Goal: Transaction & Acquisition: Book appointment/travel/reservation

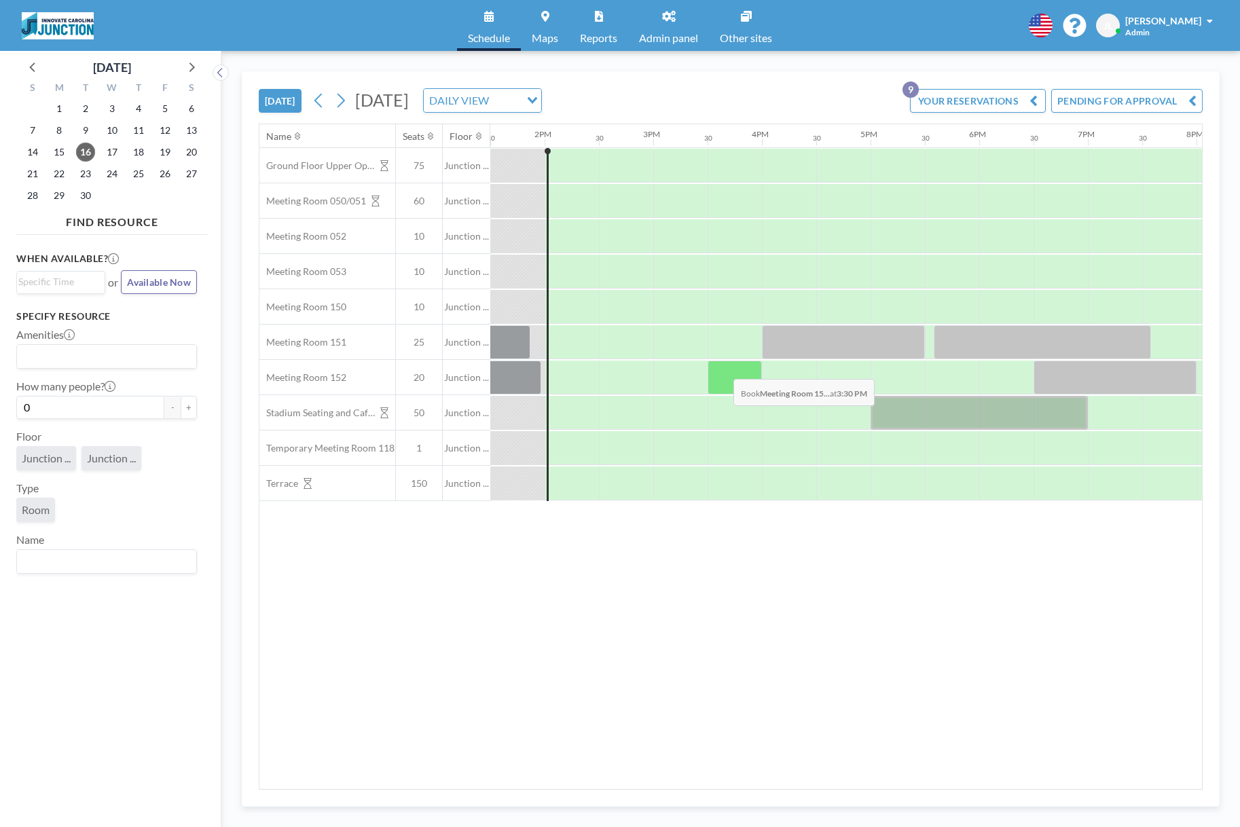
scroll to position [0, 1495]
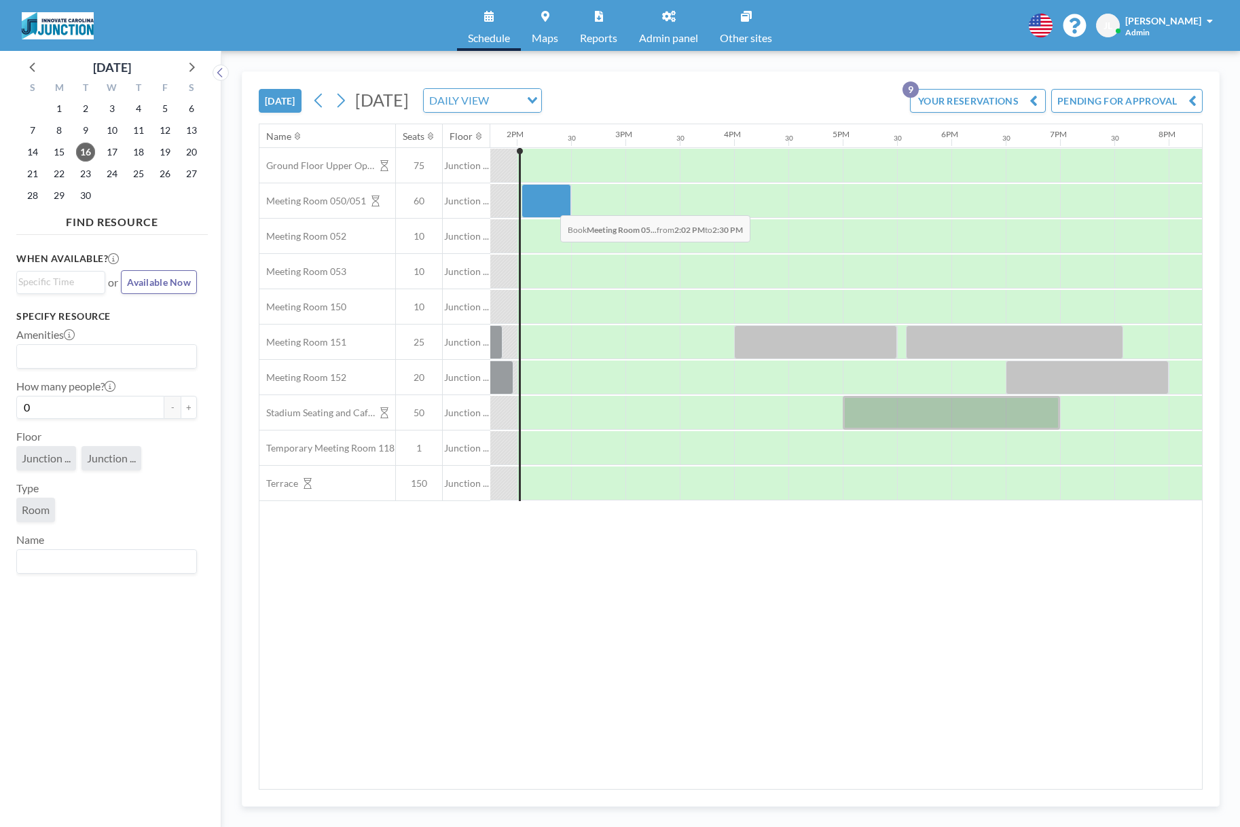
click at [549, 205] on div at bounding box center [547, 201] width 50 height 34
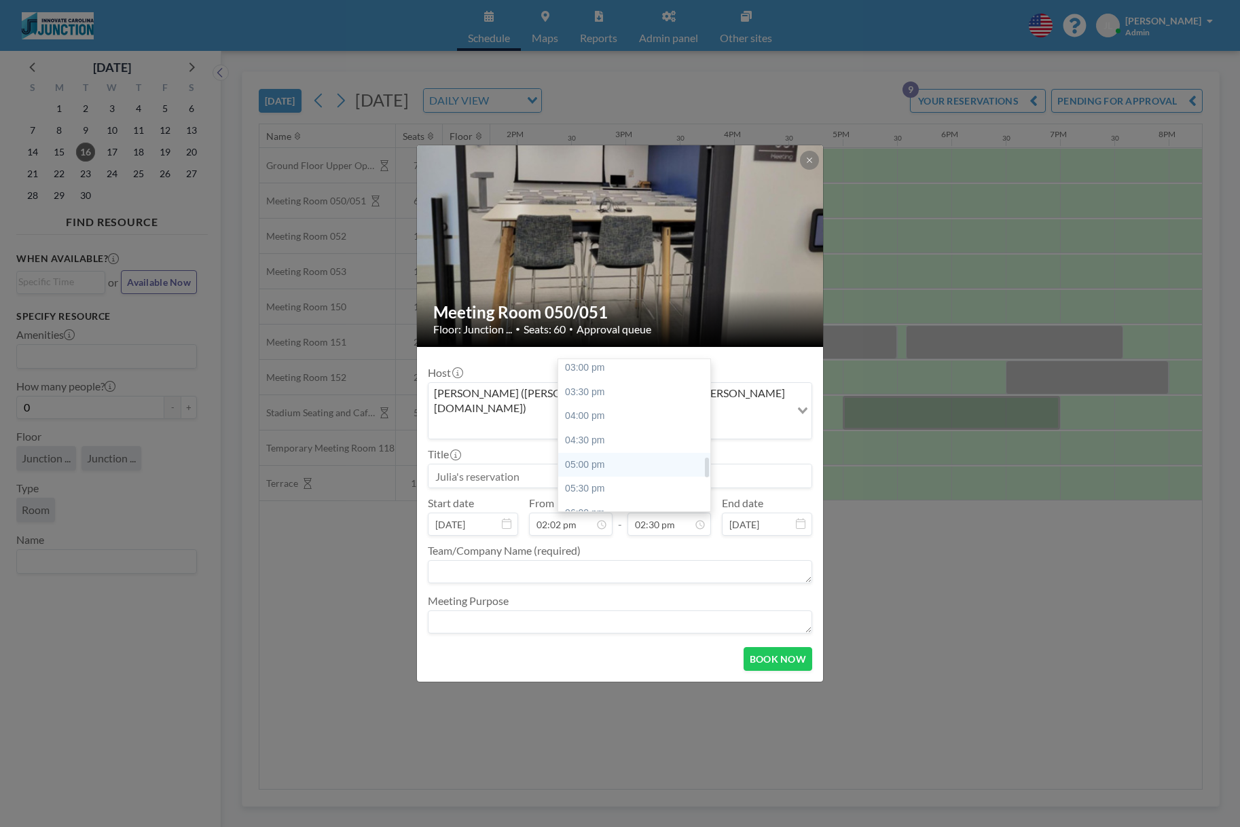
scroll to position [828, 0]
click at [619, 402] on div "06:00 pm" at bounding box center [634, 414] width 152 height 24
type input "06:00 pm"
click at [611, 469] on input at bounding box center [620, 475] width 383 height 23
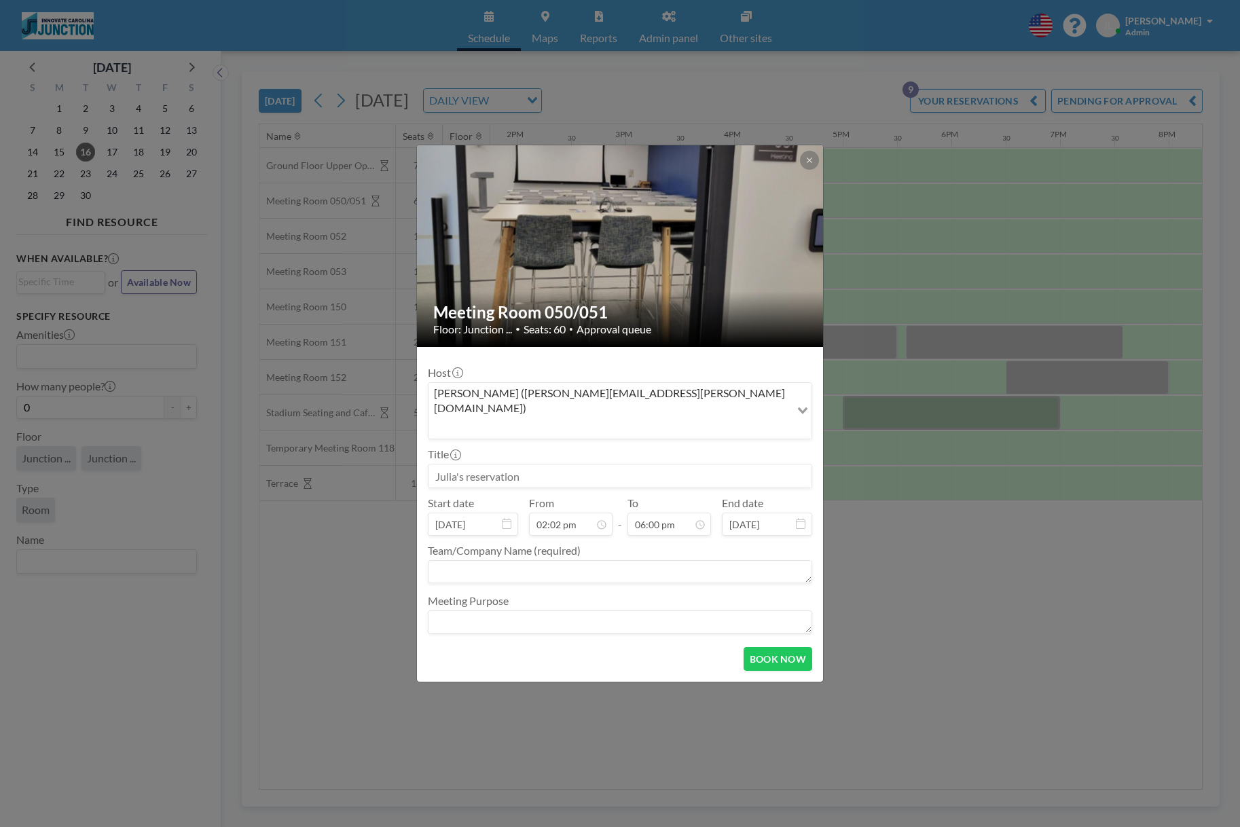
click at [611, 469] on input at bounding box center [620, 475] width 383 height 23
type input "R"
click at [552, 464] on input at bounding box center [620, 475] width 383 height 23
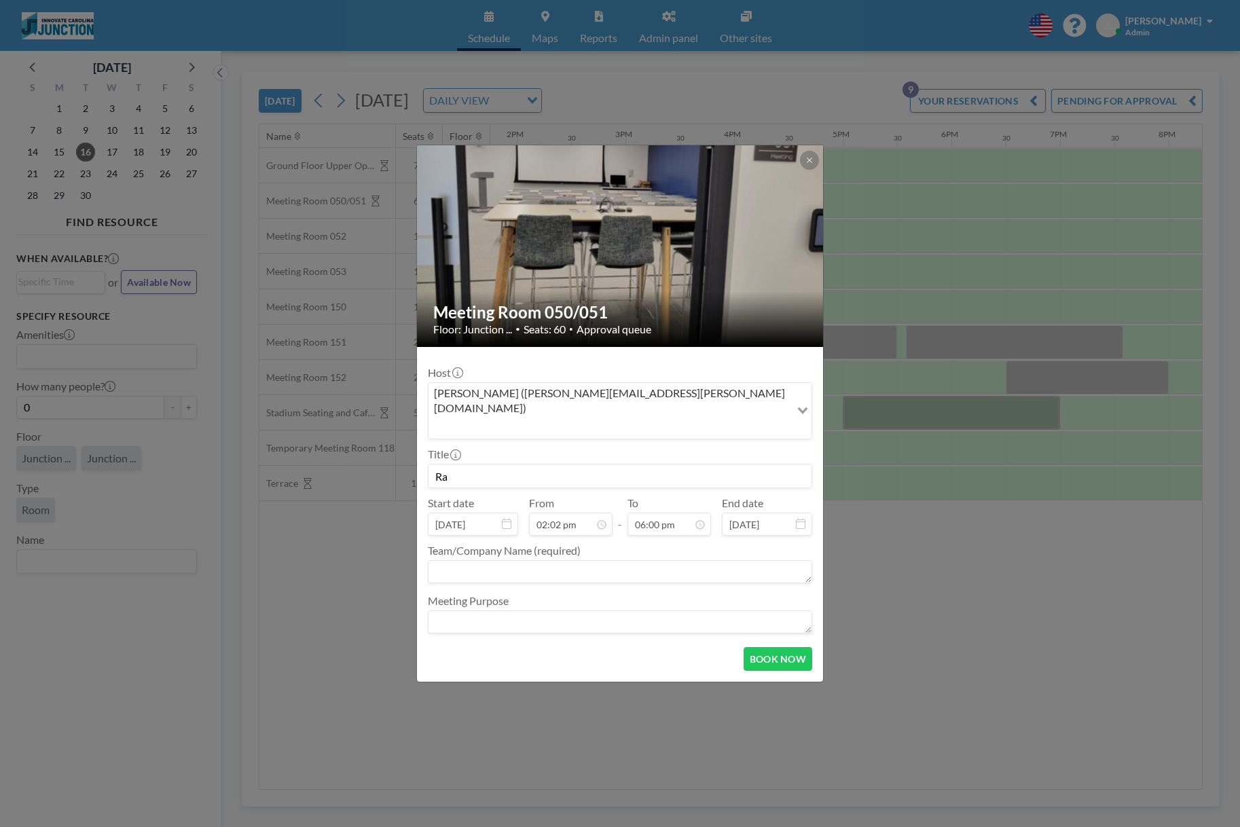
type input "R"
type input "Kickstart"
click at [516, 560] on textarea at bounding box center [620, 571] width 384 height 23
type textarea "r"
type textarea "[PERSON_NAME] w/ Kickstart"
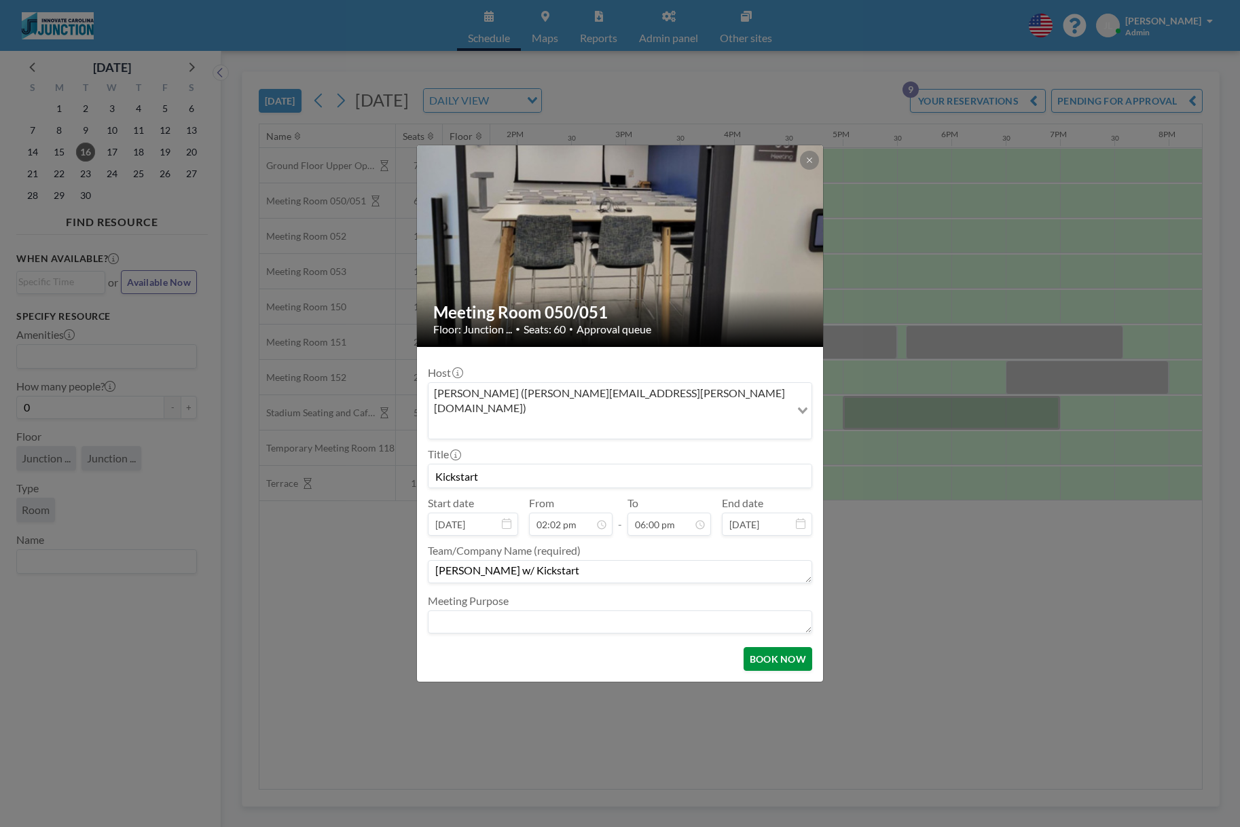
click at [769, 653] on button "BOOK NOW" at bounding box center [778, 659] width 69 height 24
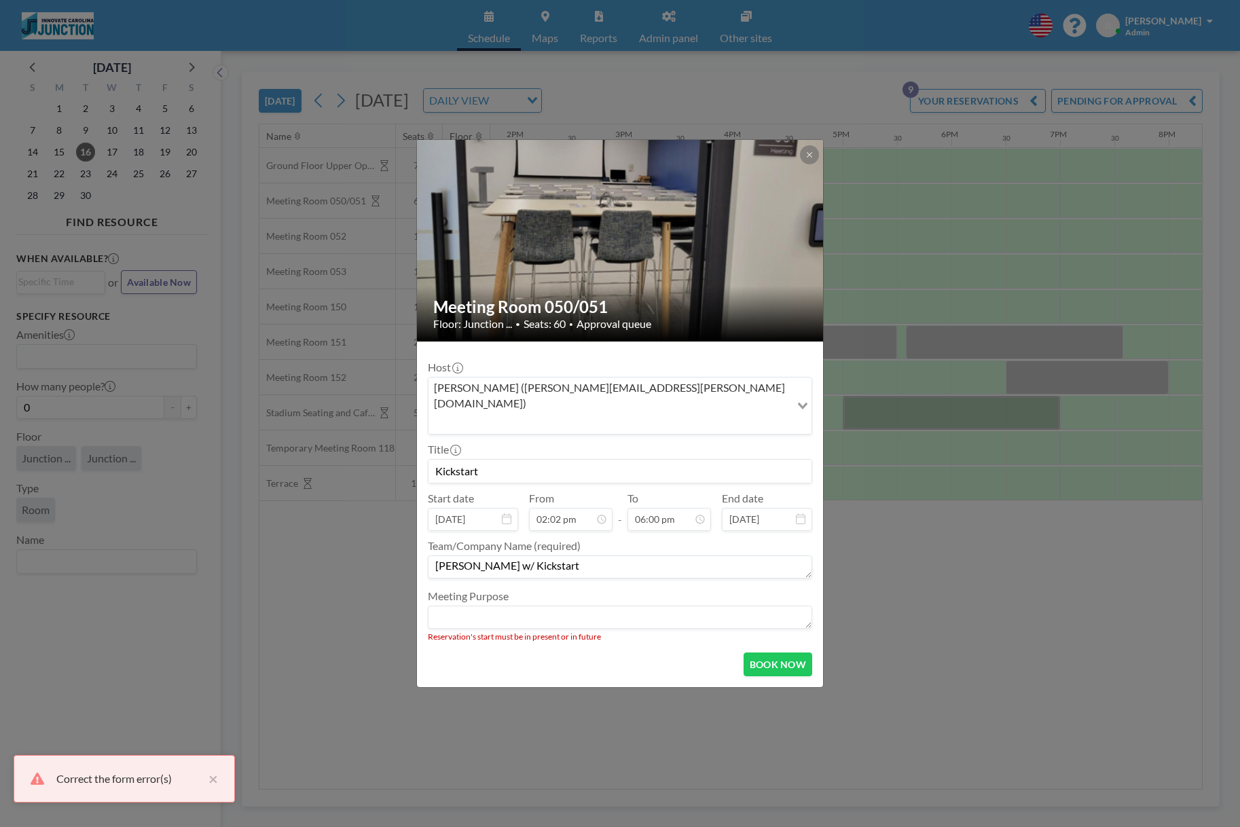
click at [602, 606] on textarea at bounding box center [620, 617] width 384 height 23
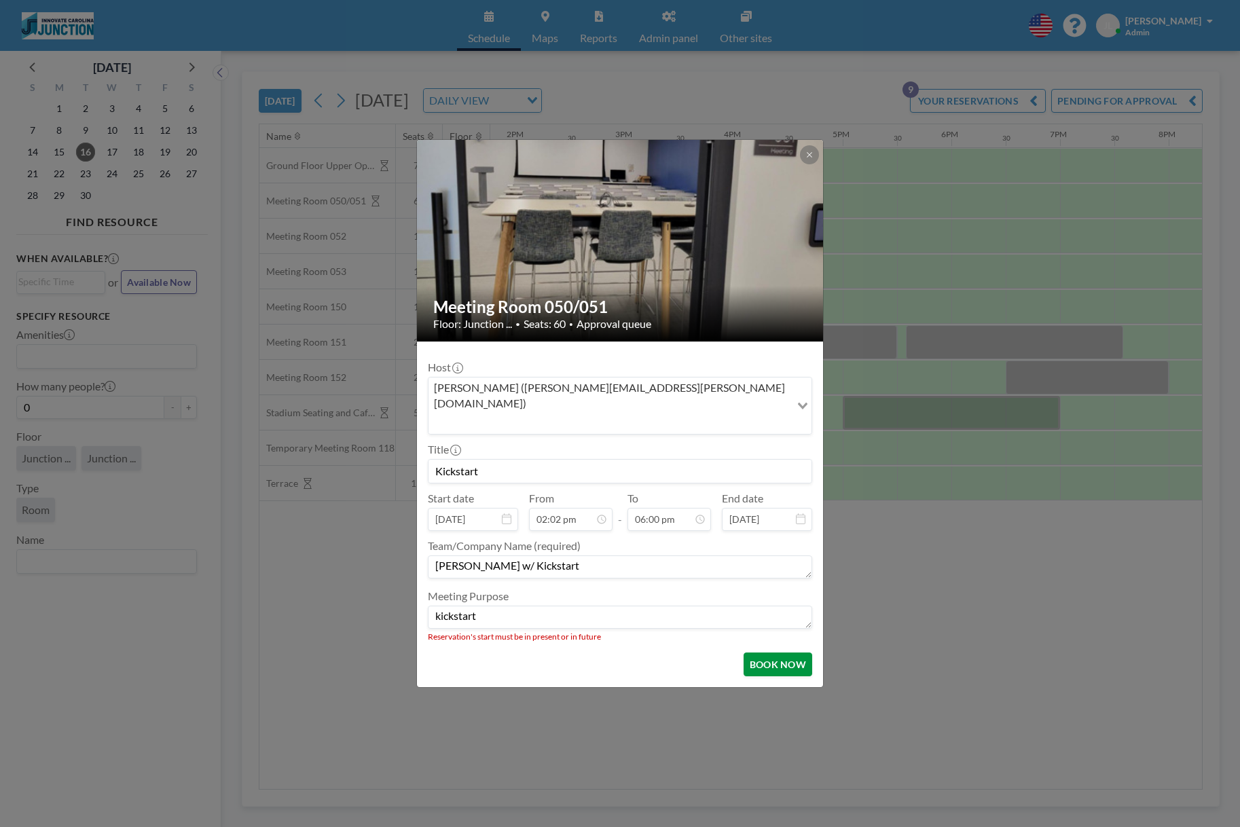
type textarea "kickstart"
click at [753, 653] on button "BOOK NOW" at bounding box center [778, 665] width 69 height 24
click at [752, 653] on button "BOOK NOW" at bounding box center [778, 665] width 69 height 24
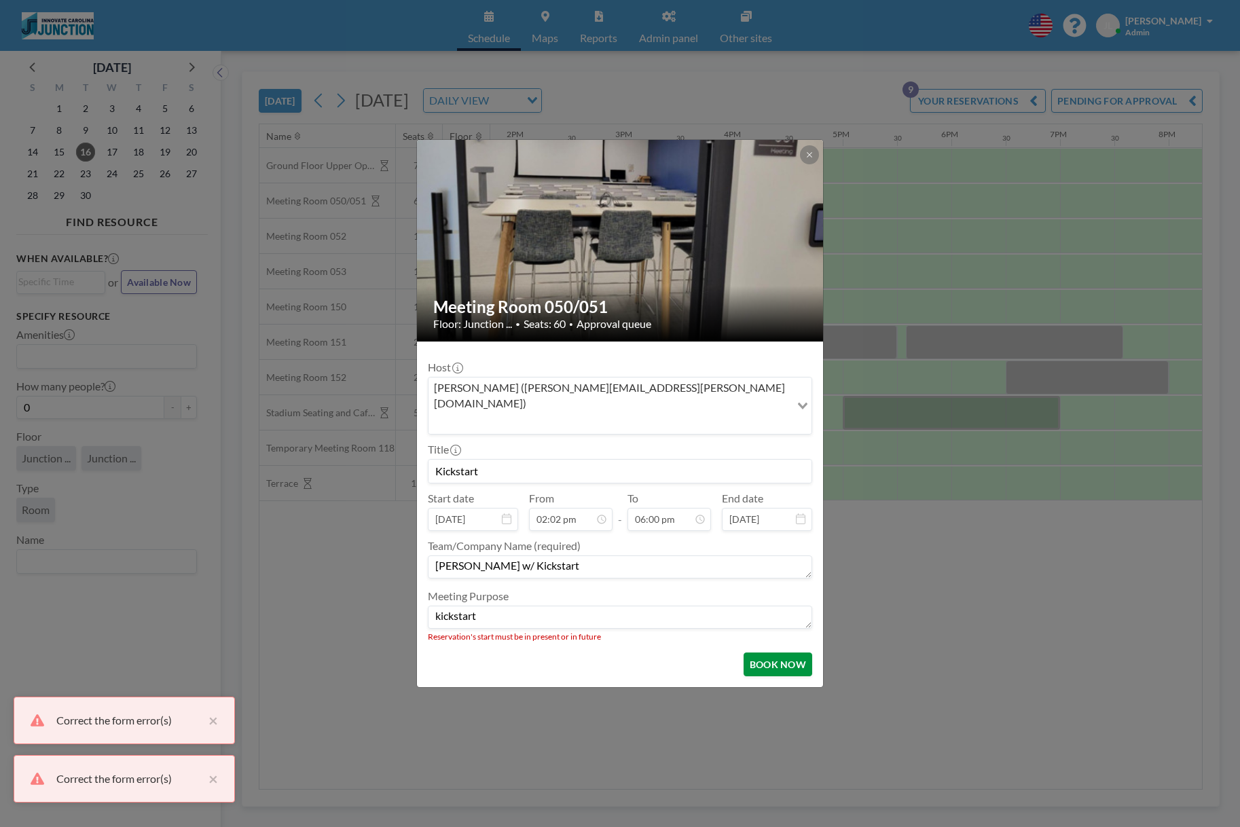
click at [752, 653] on button "BOOK NOW" at bounding box center [778, 665] width 69 height 24
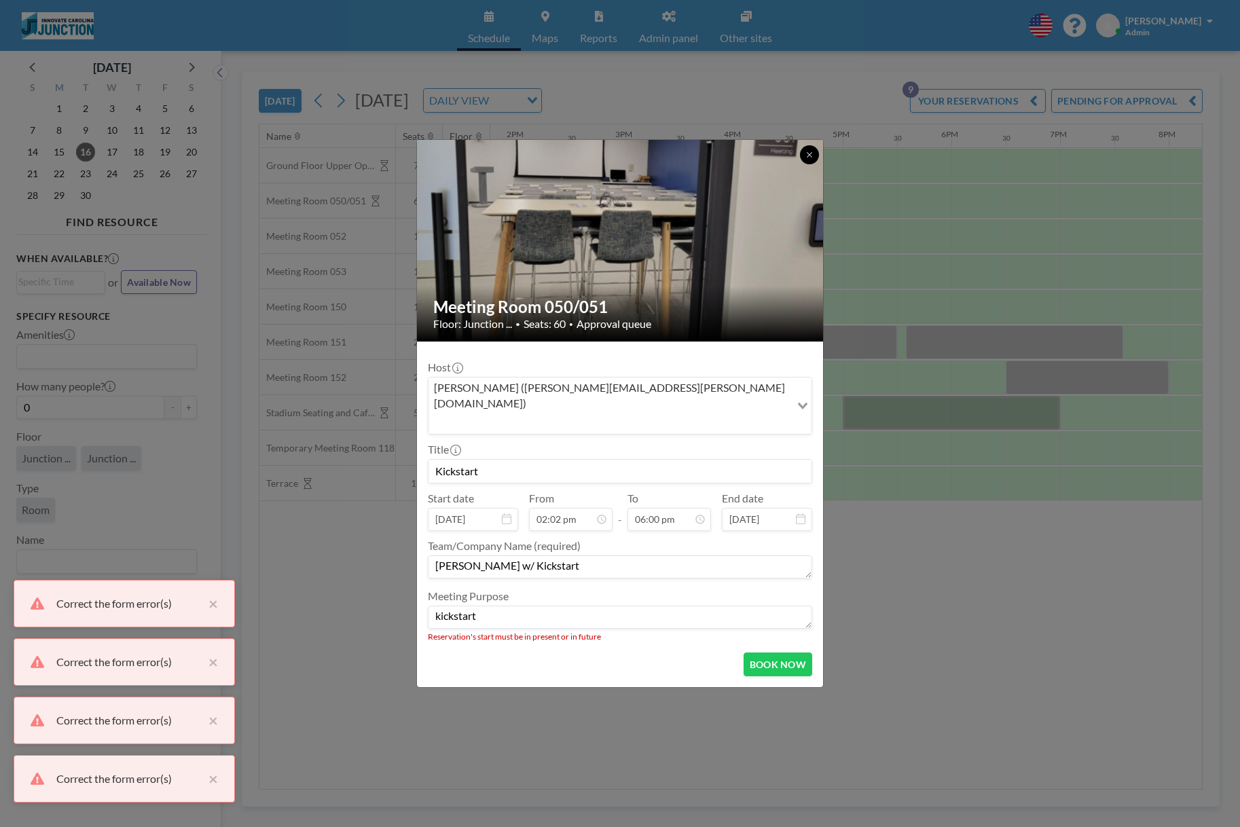
click at [801, 164] on button at bounding box center [809, 154] width 19 height 19
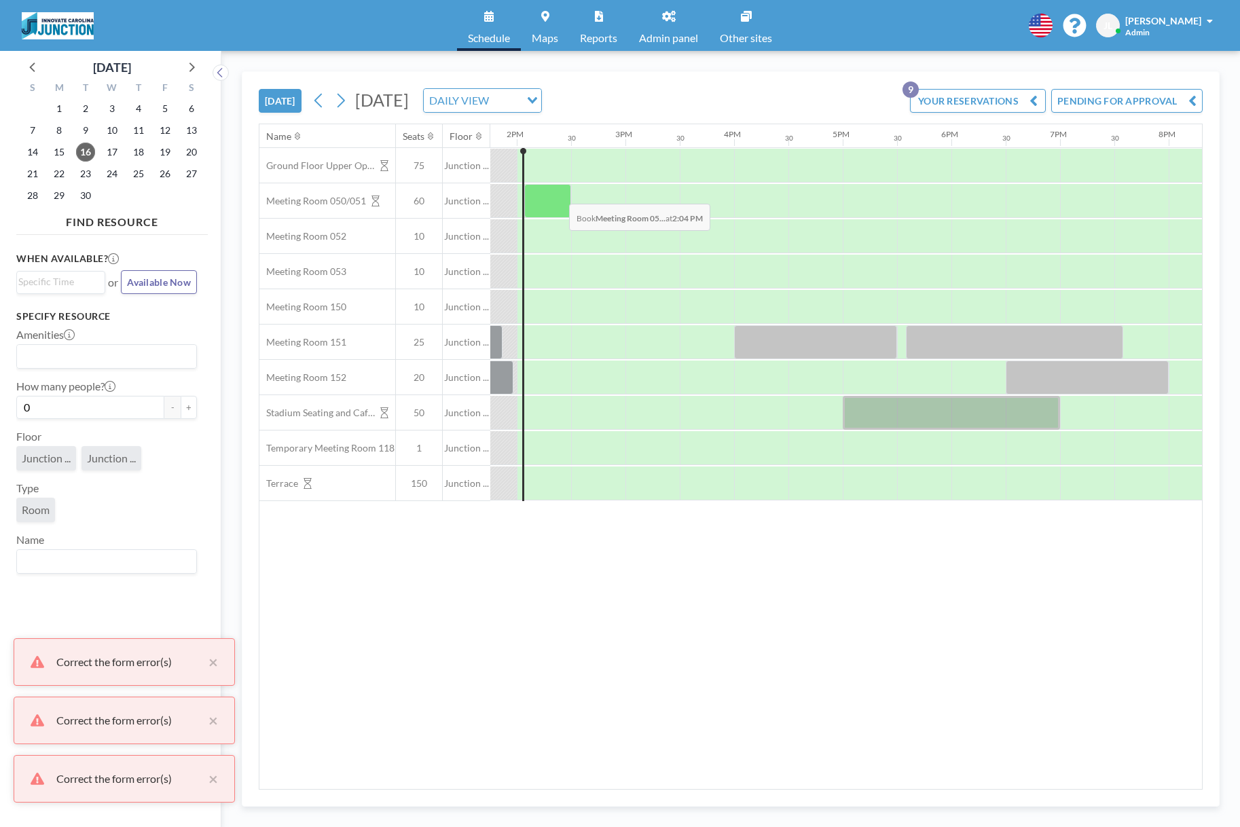
click at [558, 194] on div at bounding box center [547, 201] width 47 height 34
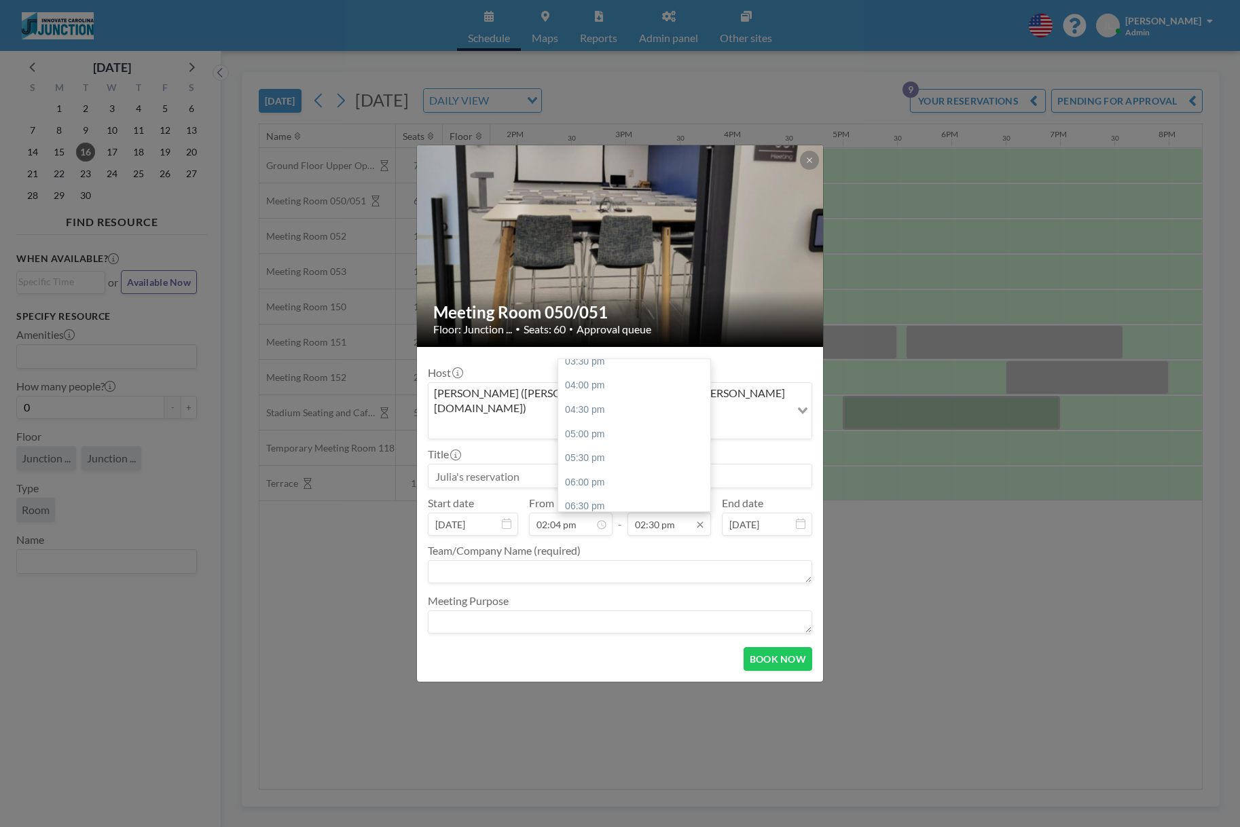
scroll to position [775, 0]
click at [968, 619] on div "Meeting Room 050/051 Floor: Junction ... • Seats: 60 • Approval queue Host [PER…" at bounding box center [620, 413] width 1240 height 827
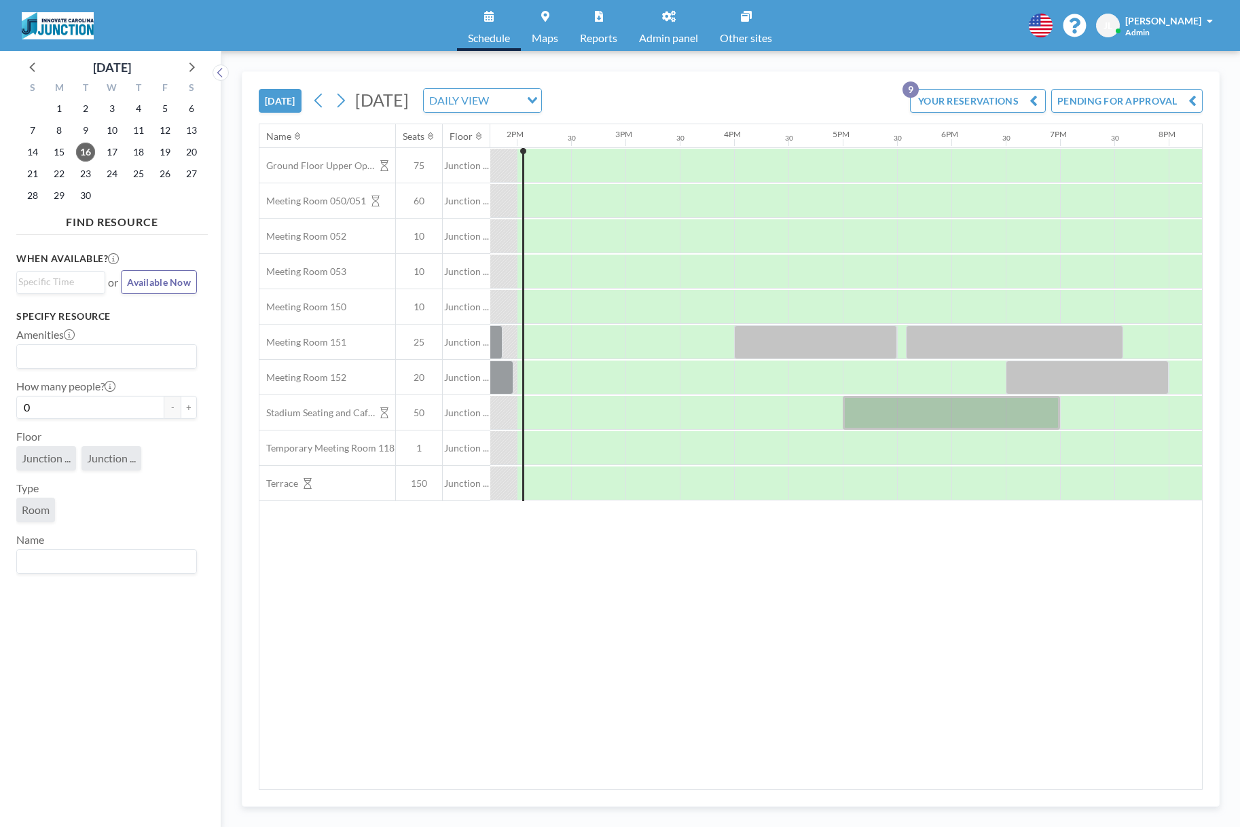
drag, startPoint x: 967, startPoint y: 617, endPoint x: 796, endPoint y: 361, distance: 308.5
click at [967, 617] on div "Name Seats Floor 12AM 30 1AM 30 2AM 30 3AM 30 4AM 30 5AM 30 6AM 30 7AM 30 8AM 3…" at bounding box center [730, 456] width 943 height 665
click at [941, 107] on button "YOUR RESERVATIONS 9" at bounding box center [978, 101] width 136 height 24
